Goal: Complete application form

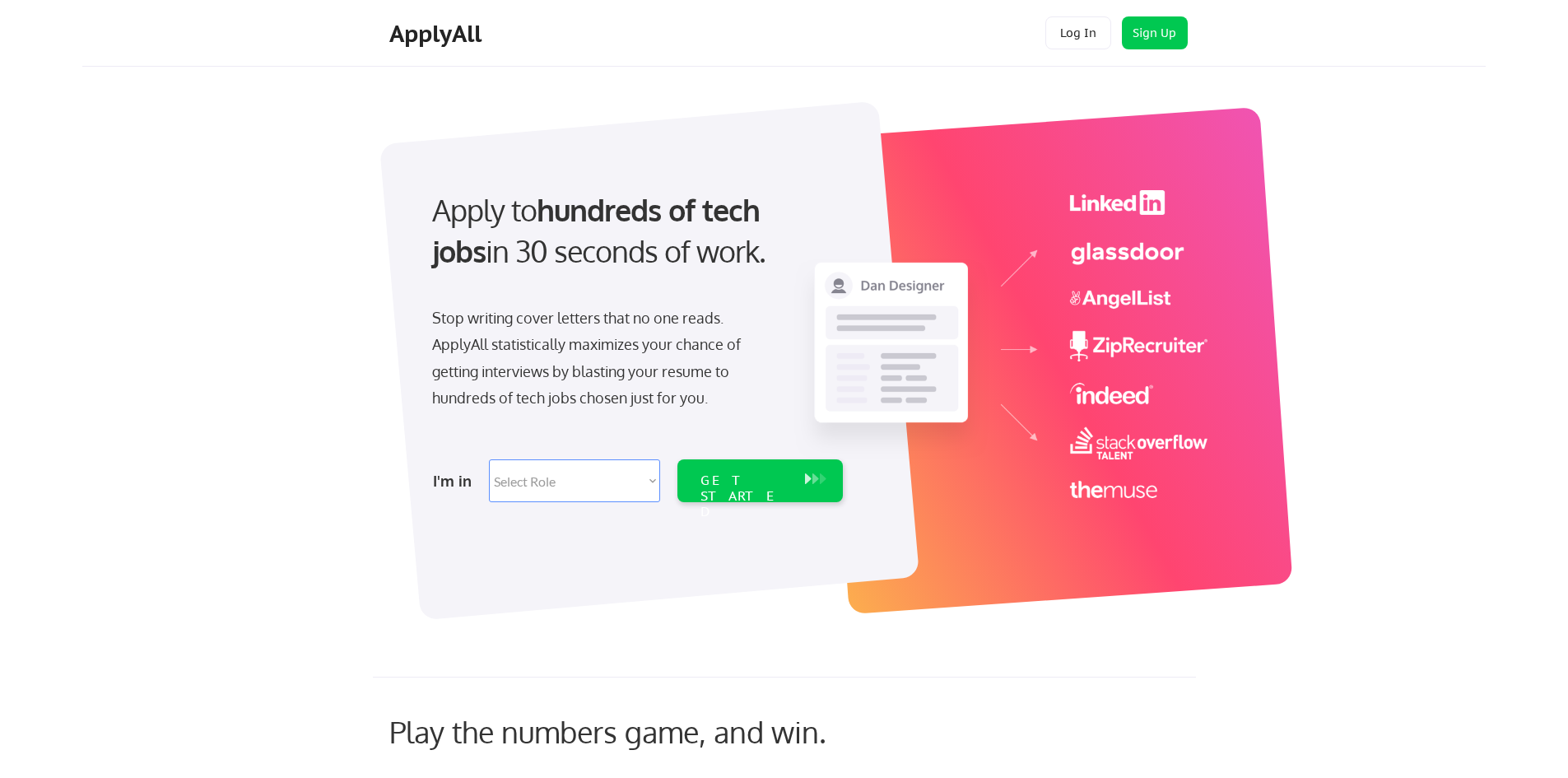
click at [648, 478] on select "Select Role Software Engineering Product Management Customer Success Sales UI/U…" at bounding box center [574, 481] width 171 height 43
select select ""sales""
click at [489, 460] on select "Select Role Software Engineering Product Management Customer Success Sales UI/U…" at bounding box center [574, 481] width 171 height 43
select select ""sales""
click at [753, 484] on div "GET STARTED" at bounding box center [745, 496] width 88 height 47
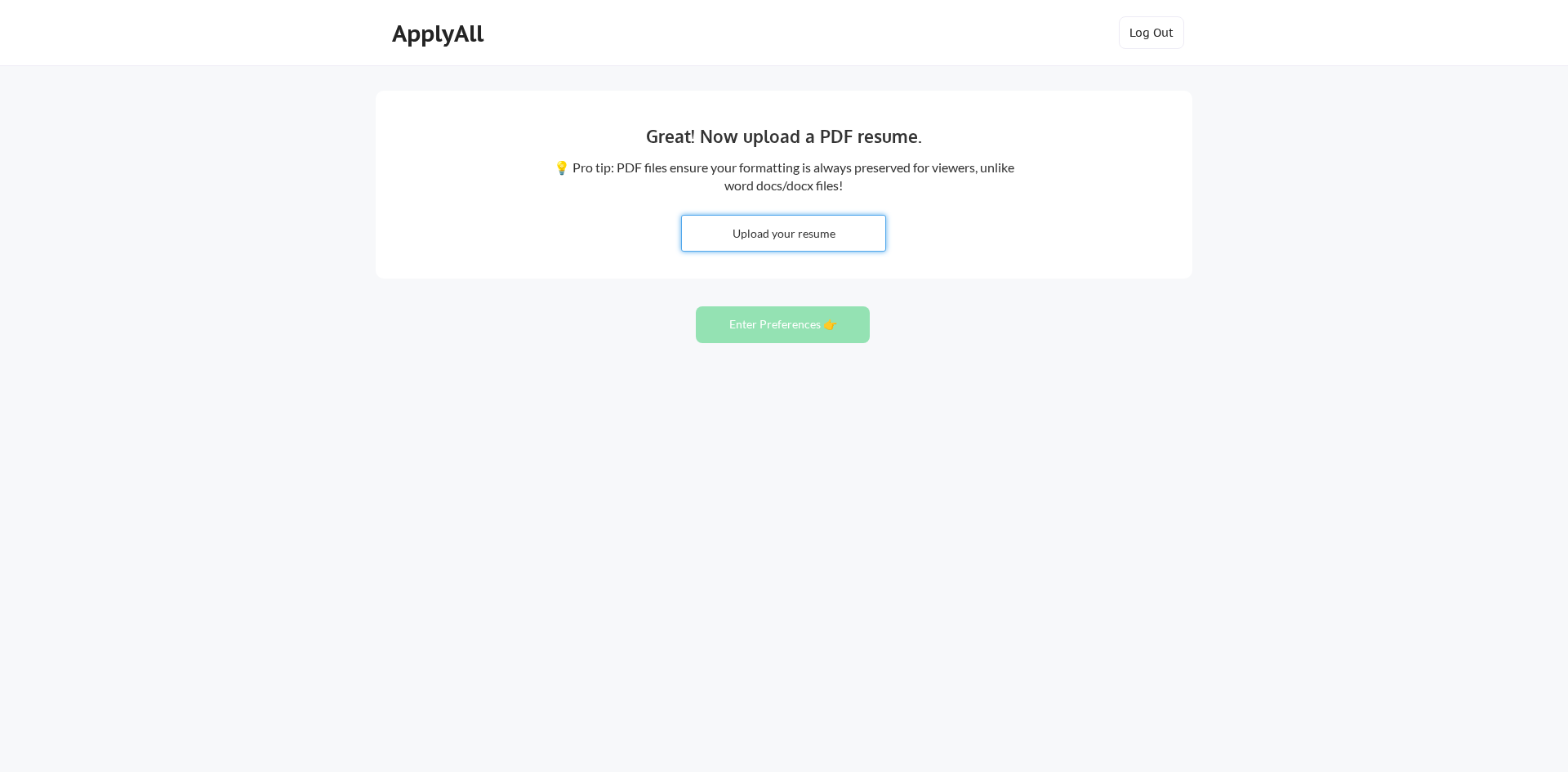
click at [777, 228] on input "file" at bounding box center [783, 233] width 204 height 35
type input "C:\fakepath\[PERSON_NAME] [DATE].pdf"
click at [775, 327] on button "Enter Preferences 👉" at bounding box center [782, 324] width 174 height 37
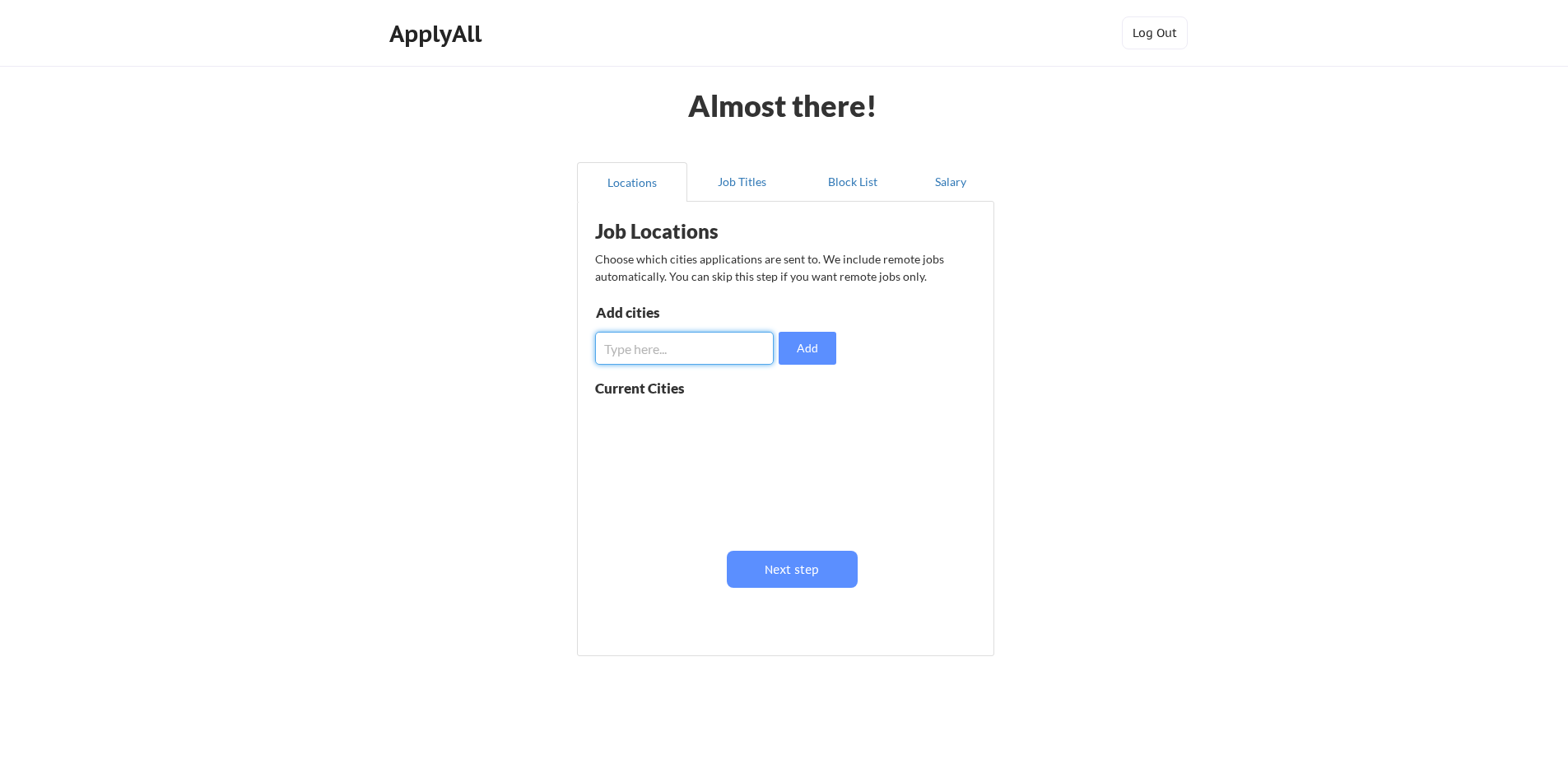
click at [738, 347] on input "input" at bounding box center [684, 348] width 179 height 33
type input "Salt Lake City, UT"
click at [822, 347] on button "Add" at bounding box center [807, 348] width 57 height 33
click at [745, 342] on input "input" at bounding box center [684, 348] width 179 height 33
type input "Lehi, UT"
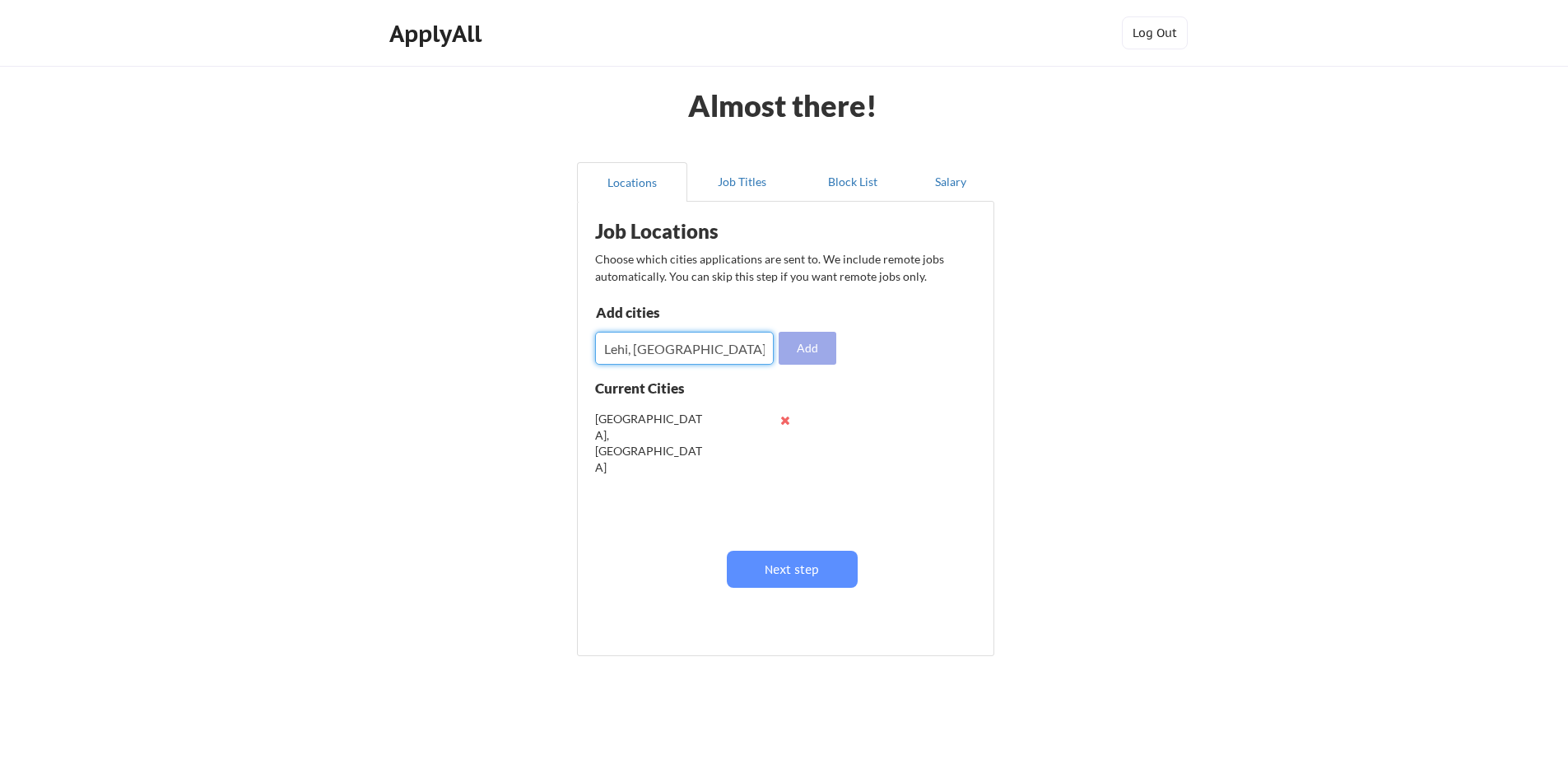
click at [815, 343] on button "Add" at bounding box center [807, 348] width 57 height 33
click at [715, 351] on input "input" at bounding box center [684, 348] width 179 height 33
type input "Ogden, UT"
click at [793, 348] on button "Add" at bounding box center [807, 348] width 57 height 33
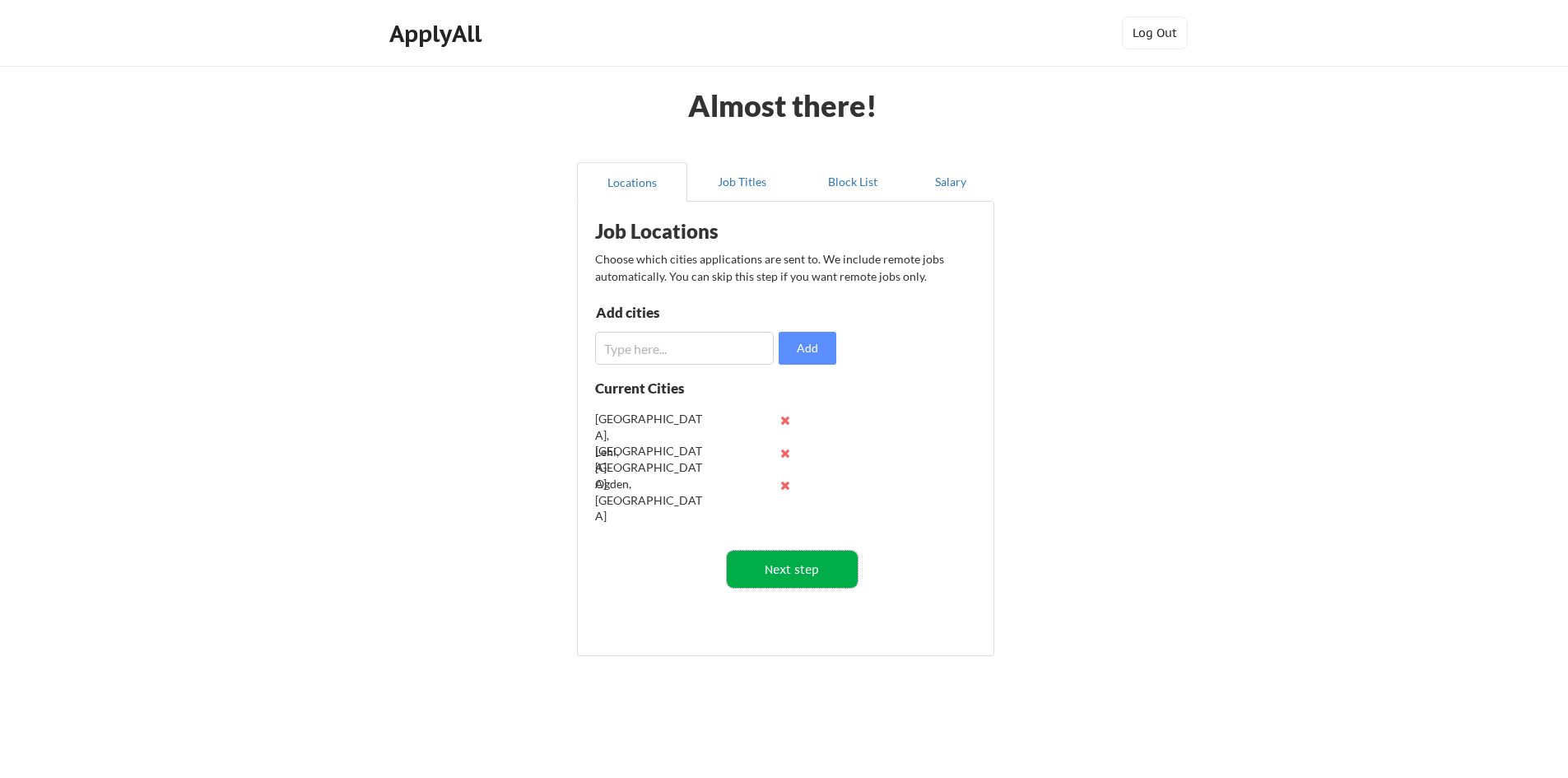
click at [783, 571] on button "Next step" at bounding box center [793, 569] width 131 height 37
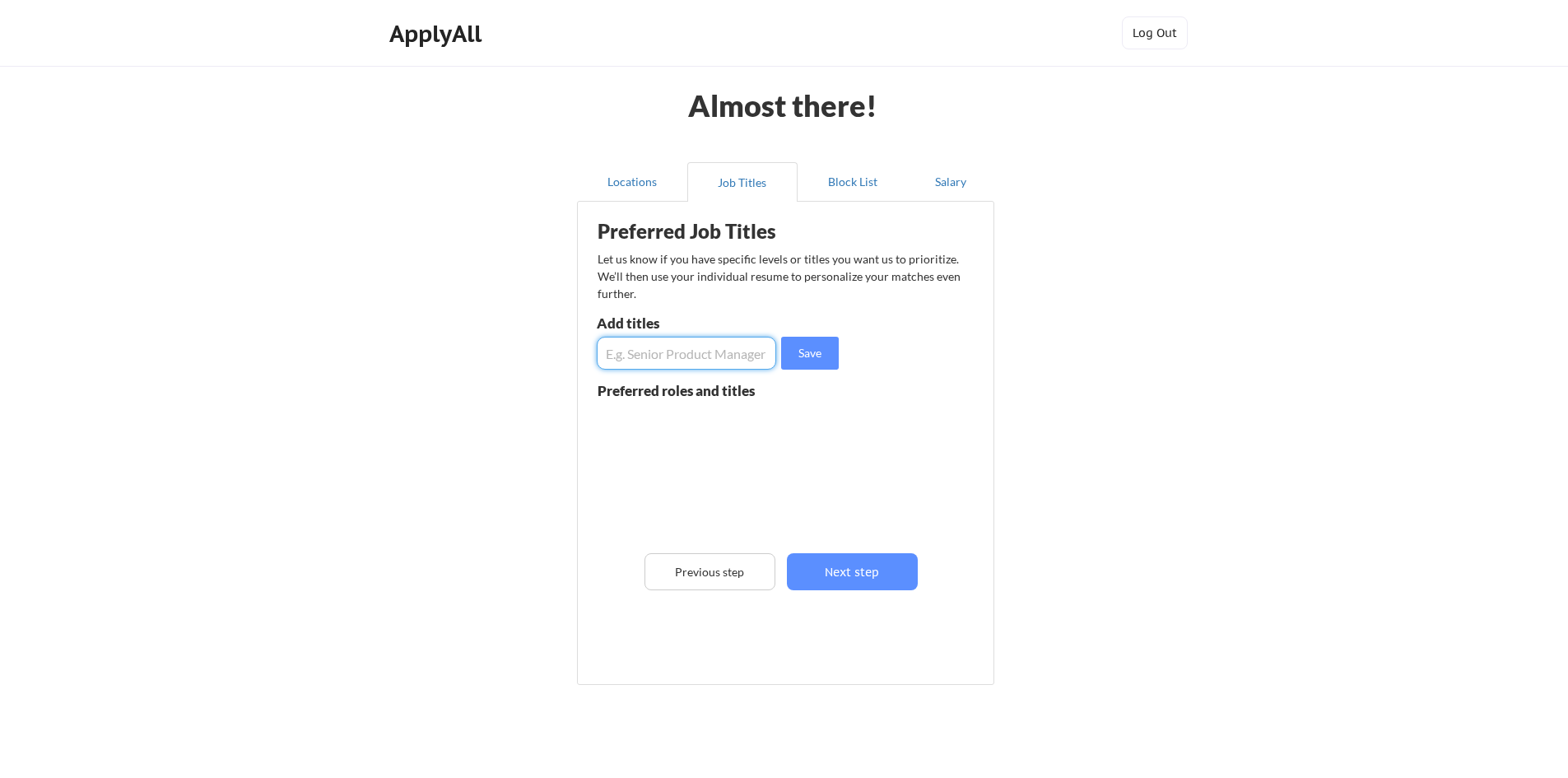
click at [719, 356] on input "input" at bounding box center [686, 353] width 179 height 33
type input "Customer Success Manager"
click at [799, 361] on button "Save" at bounding box center [809, 353] width 57 height 33
click at [685, 349] on input "input" at bounding box center [686, 353] width 179 height 33
type input "Customer Support Manager"
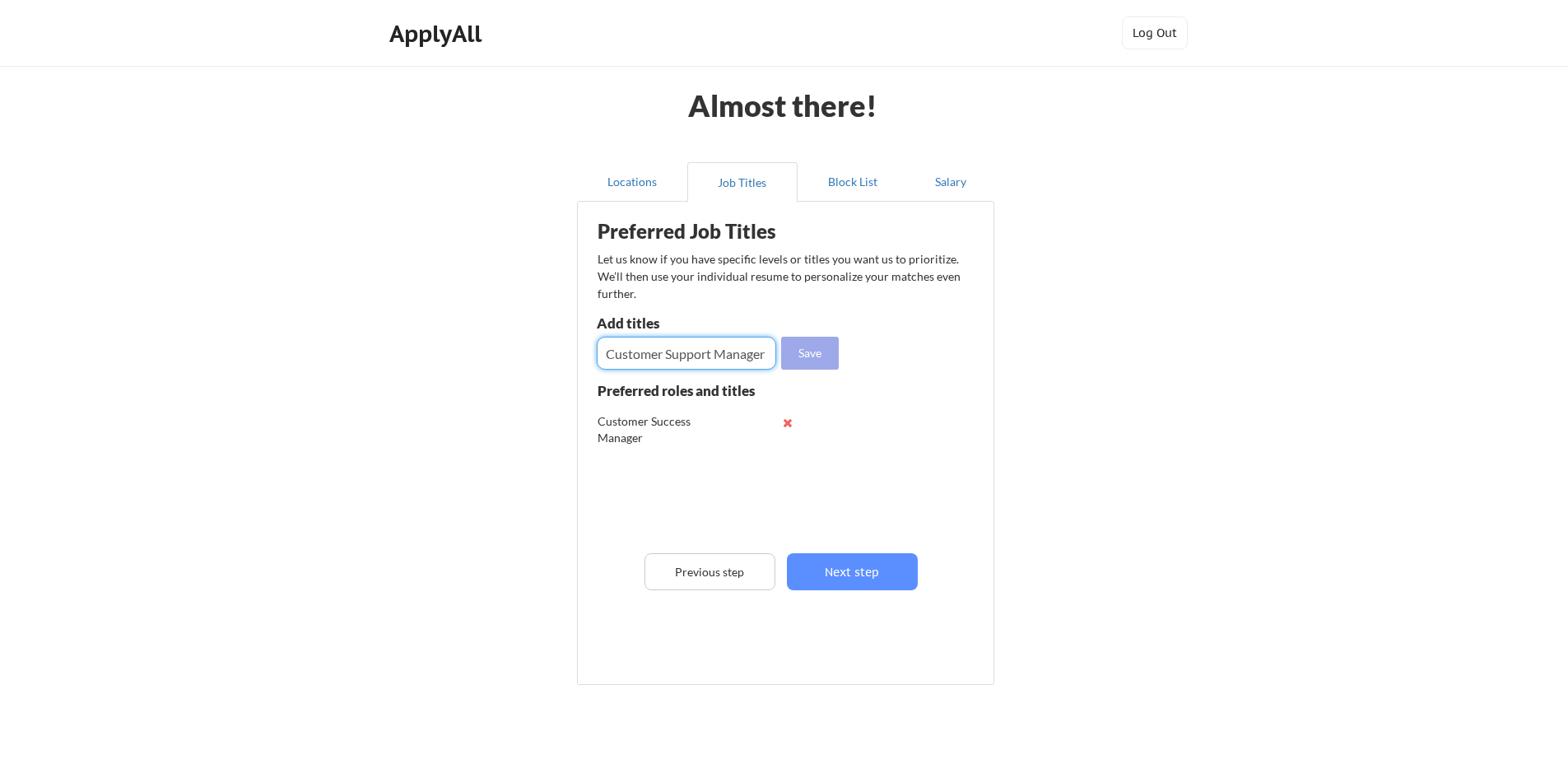
click at [812, 352] on button "Save" at bounding box center [809, 353] width 57 height 33
drag, startPoint x: 834, startPoint y: 576, endPoint x: 918, endPoint y: 421, distance: 176.3
click at [918, 421] on div "Preferred Job Titles Let us know if you have specific levels or titles you want…" at bounding box center [789, 440] width 406 height 459
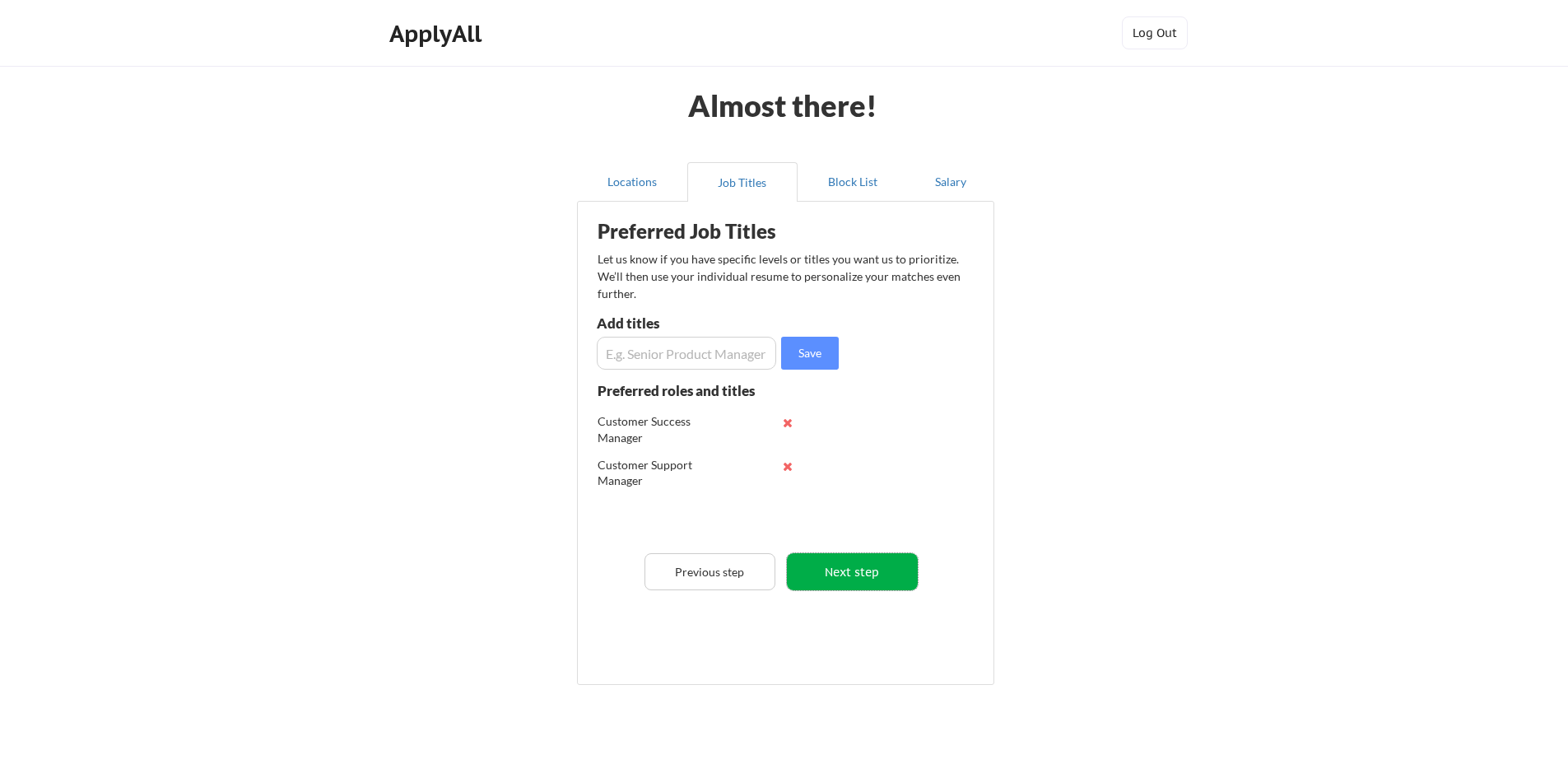
click at [858, 568] on button "Next step" at bounding box center [853, 572] width 131 height 37
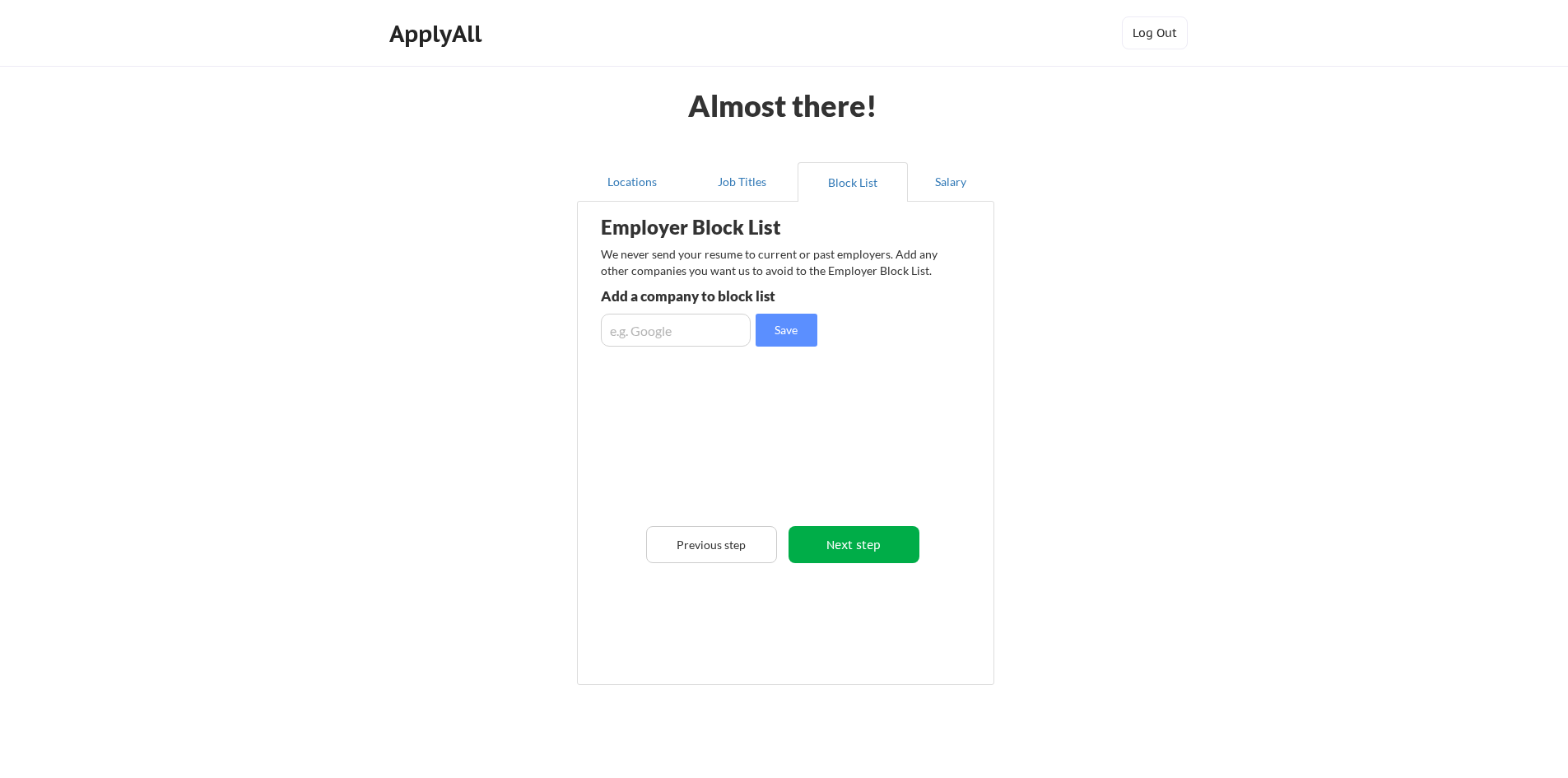
click at [861, 546] on button "Next step" at bounding box center [854, 544] width 131 height 37
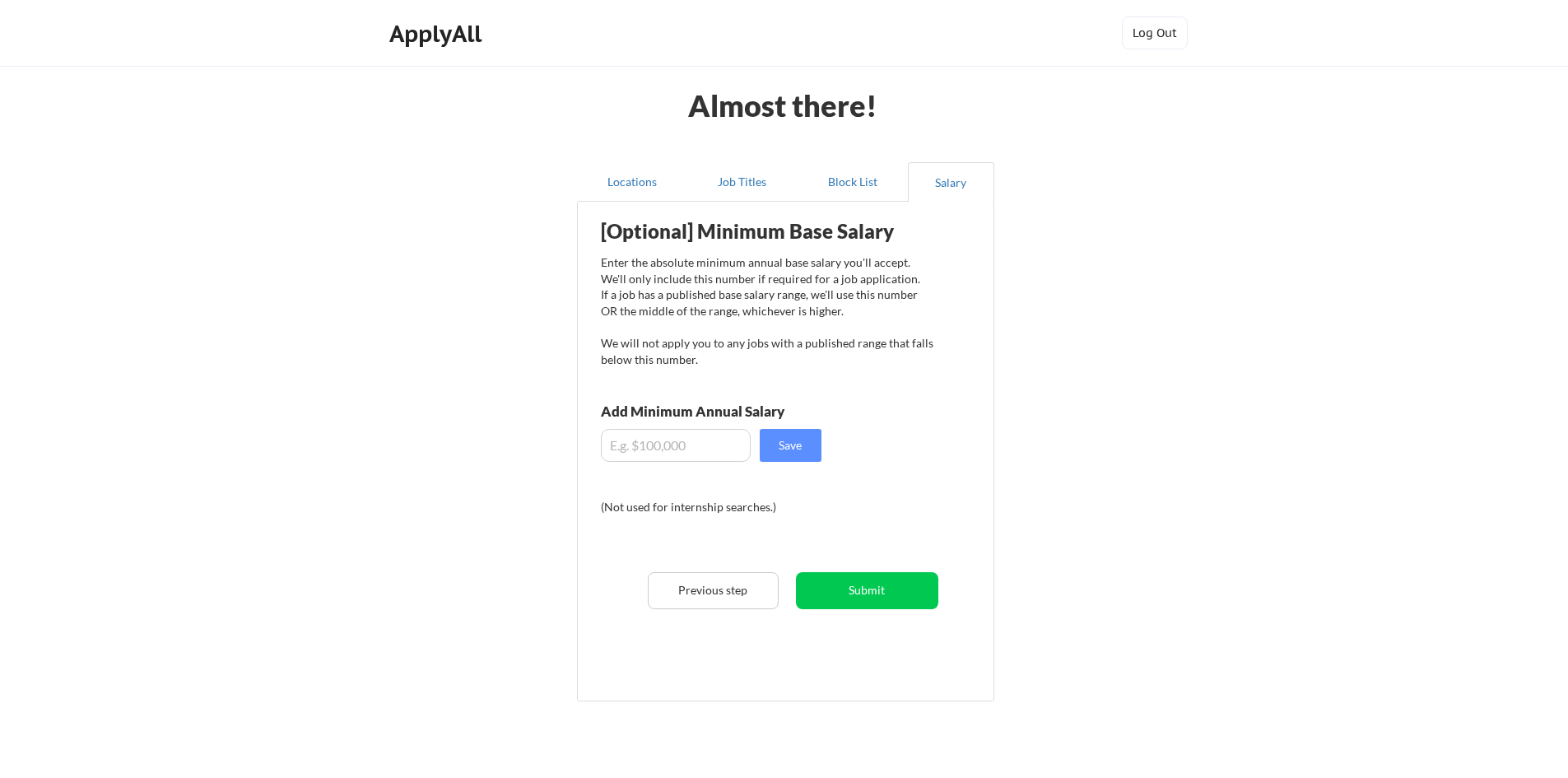
click at [661, 439] on input "input" at bounding box center [676, 446] width 150 height 33
click at [779, 449] on button "Save" at bounding box center [790, 446] width 61 height 33
drag, startPoint x: 678, startPoint y: 448, endPoint x: 641, endPoint y: 451, distance: 37.1
click at [641, 451] on input "input" at bounding box center [676, 446] width 150 height 33
type input "$1"
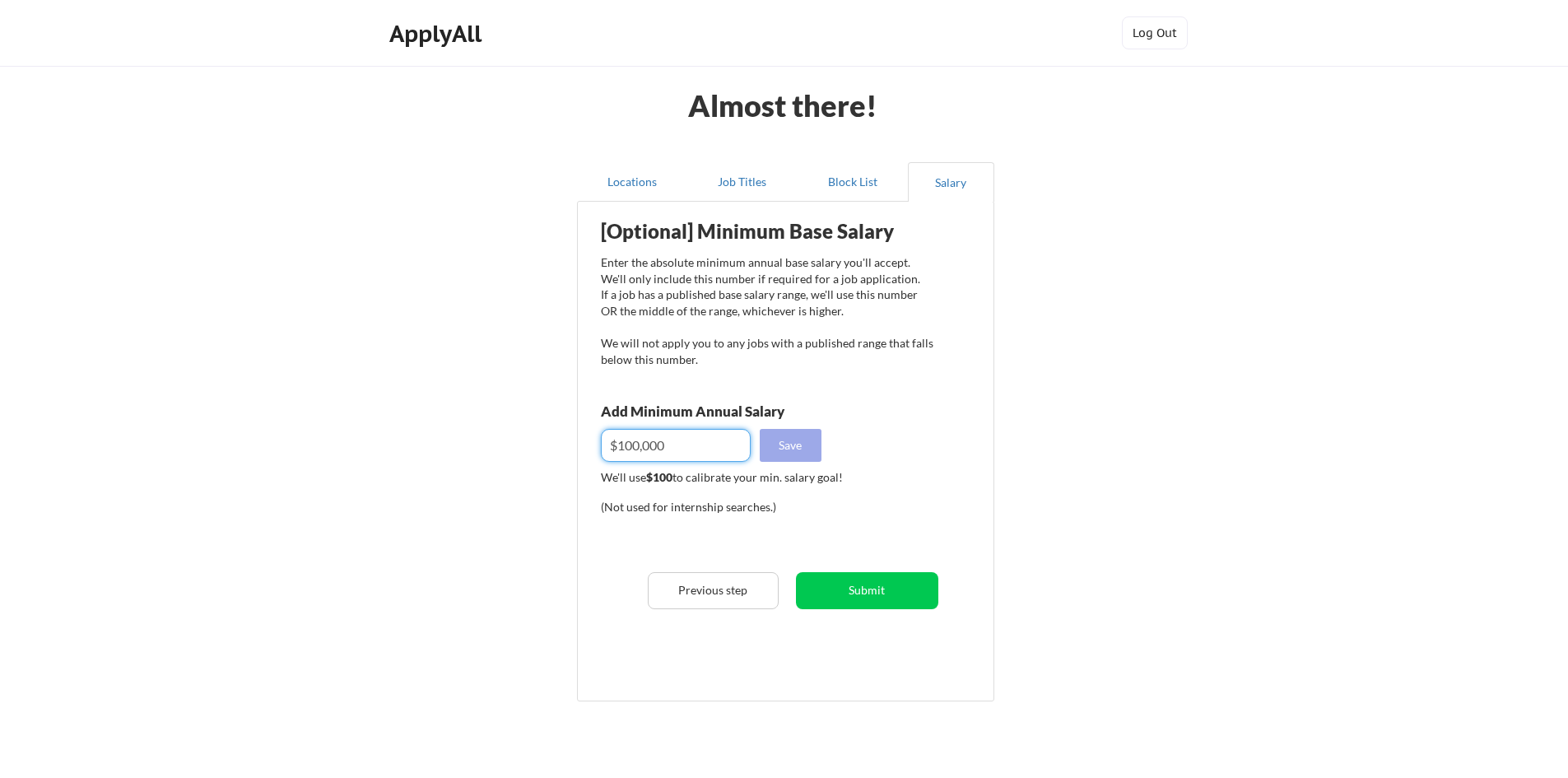
type input "$100,000"
click at [793, 446] on button "Save" at bounding box center [790, 446] width 61 height 33
click at [843, 596] on button "Submit" at bounding box center [867, 590] width 142 height 37
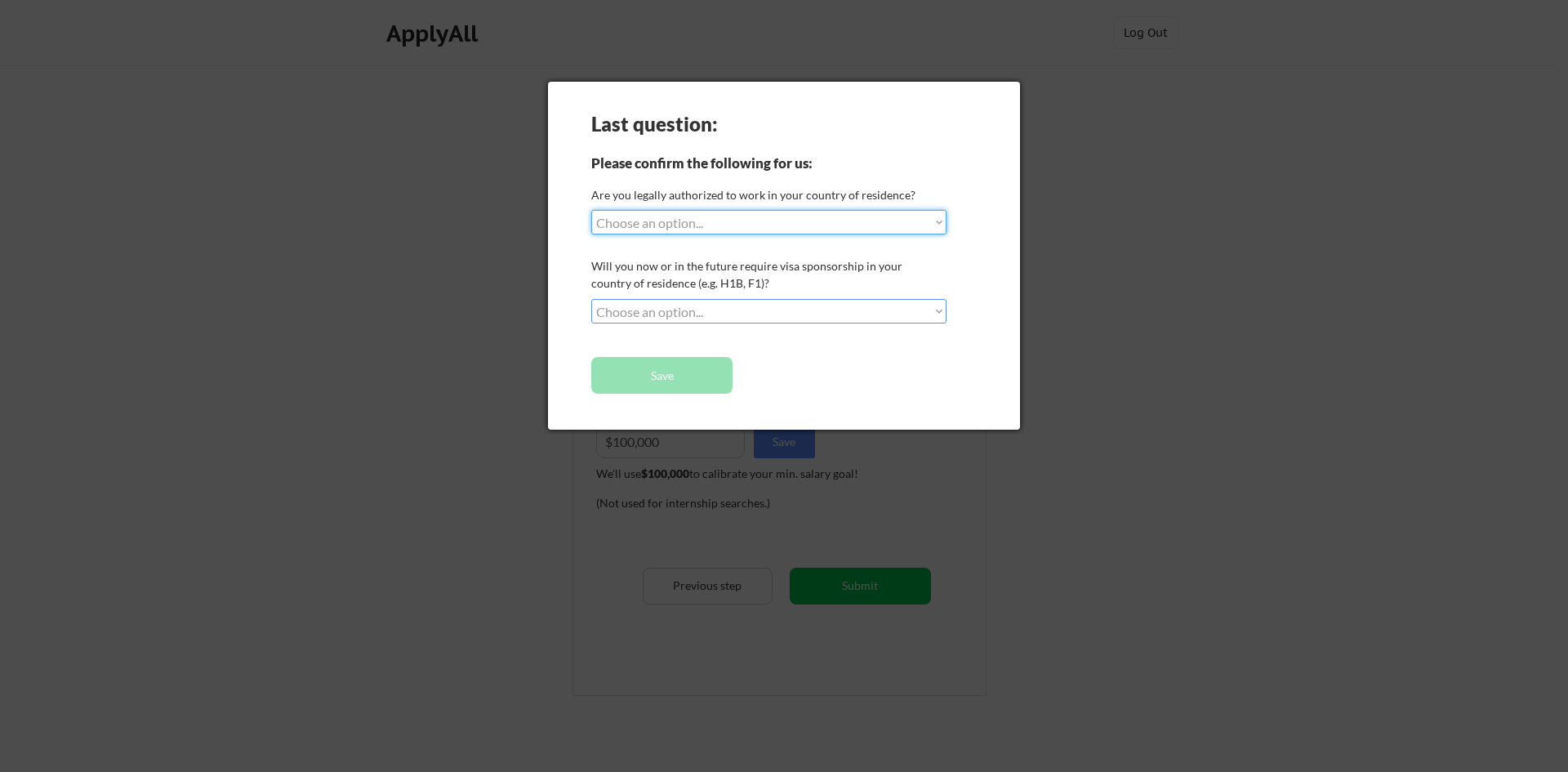
click at [753, 223] on select "Choose an option... Yes, I am a US Citizen Yes, I am a Canadian Citizen Yes, I …" at bounding box center [768, 223] width 355 height 25
select select ""yes__i_am_a_us_citizen""
click at [591, 210] on select "Choose an option... Yes, I am a US Citizen Yes, I am a Canadian Citizen Yes, I …" at bounding box center [768, 223] width 355 height 25
click at [716, 314] on select "Choose an option... No, I will not need sponsorship Yes, I will need sponsorship" at bounding box center [768, 312] width 355 height 25
select select ""no__i_will_not_need_sponsorship""
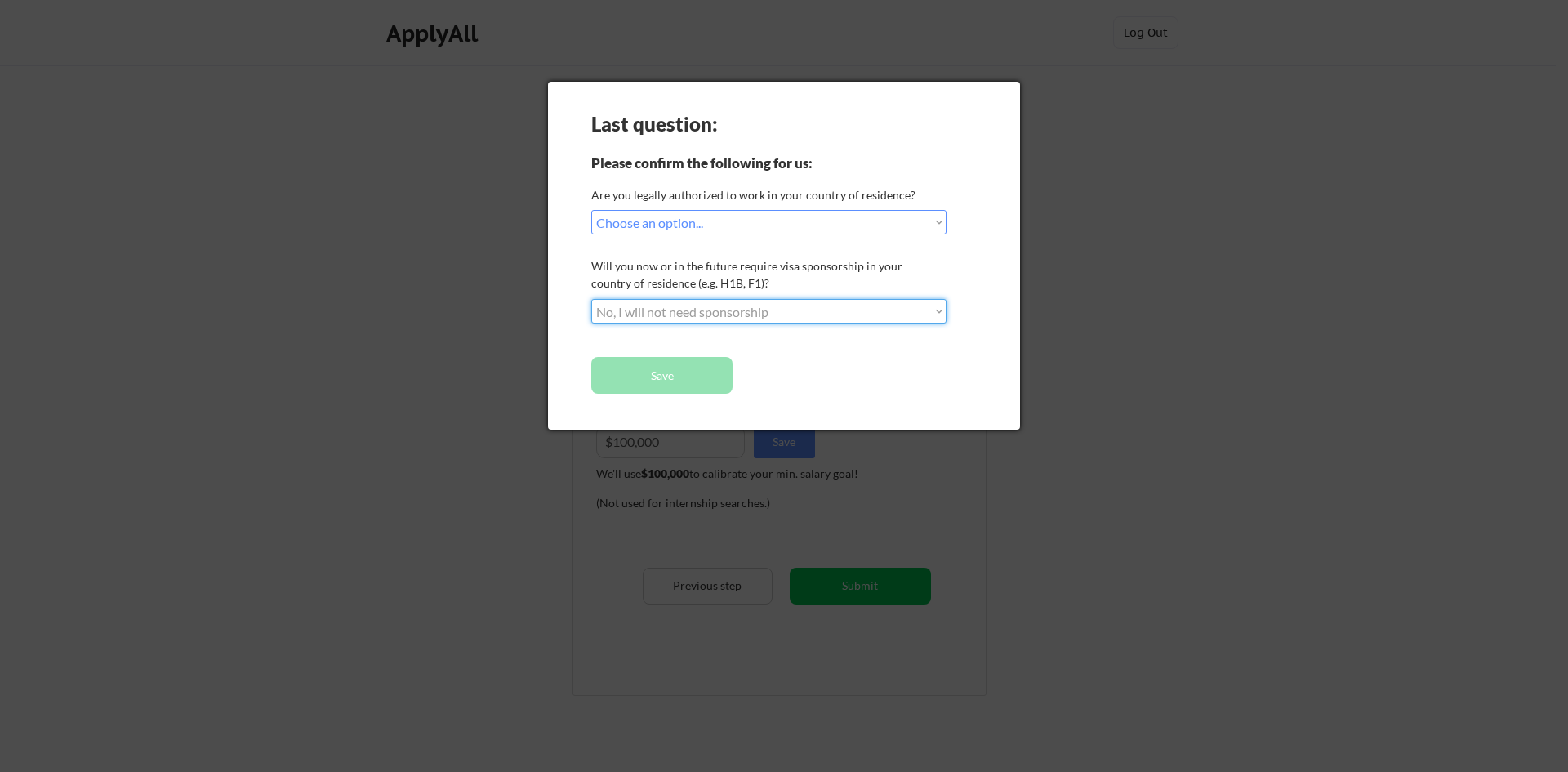
click at [591, 299] on select "Choose an option... No, I will not need sponsorship Yes, I will need sponsorship" at bounding box center [768, 312] width 355 height 25
click at [708, 374] on button "Save" at bounding box center [661, 375] width 141 height 37
